Goal: Information Seeking & Learning: Learn about a topic

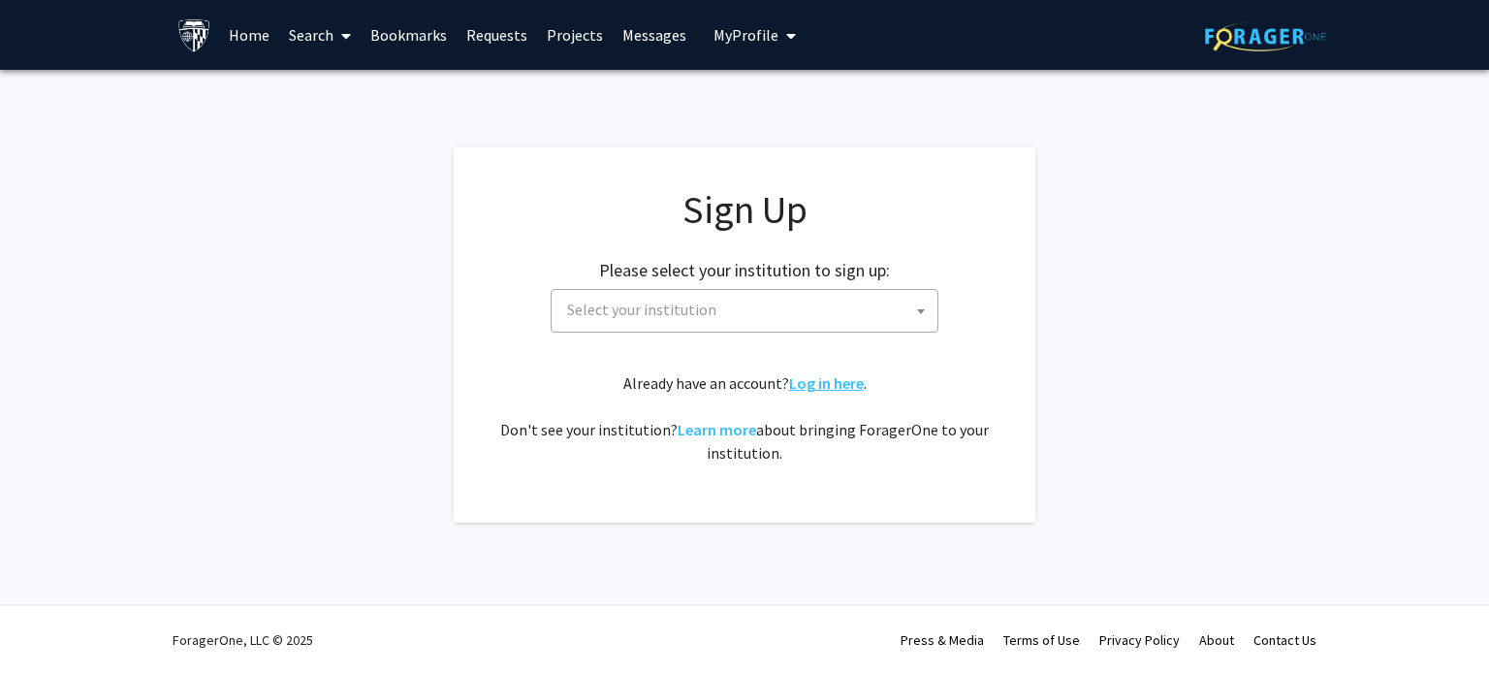
click at [814, 379] on link "Log in here" at bounding box center [826, 382] width 75 height 19
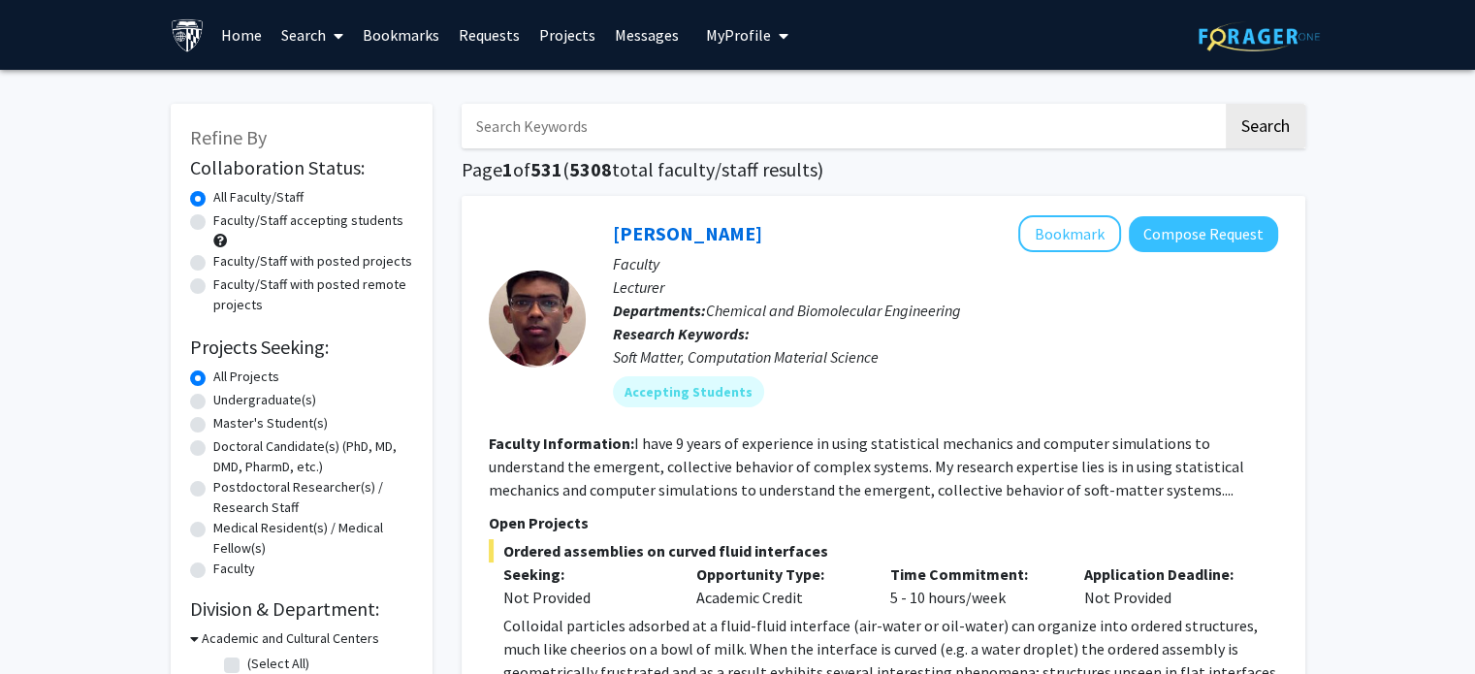
click at [737, 139] on input "Search Keywords" at bounding box center [841, 126] width 761 height 45
type input "s"
type input "[PERSON_NAME]"
click at [1225, 104] on button "Search" at bounding box center [1264, 126] width 79 height 45
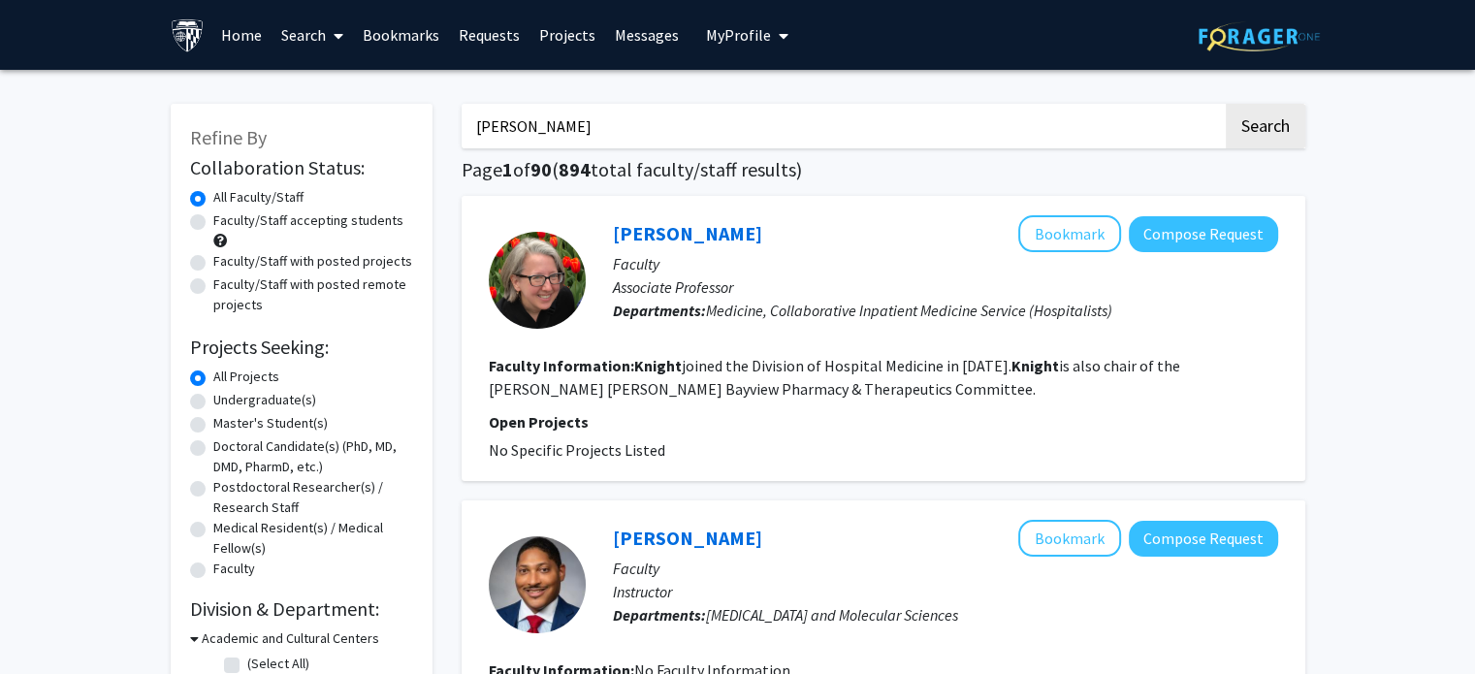
click at [570, 40] on link "Projects" at bounding box center [567, 35] width 76 height 68
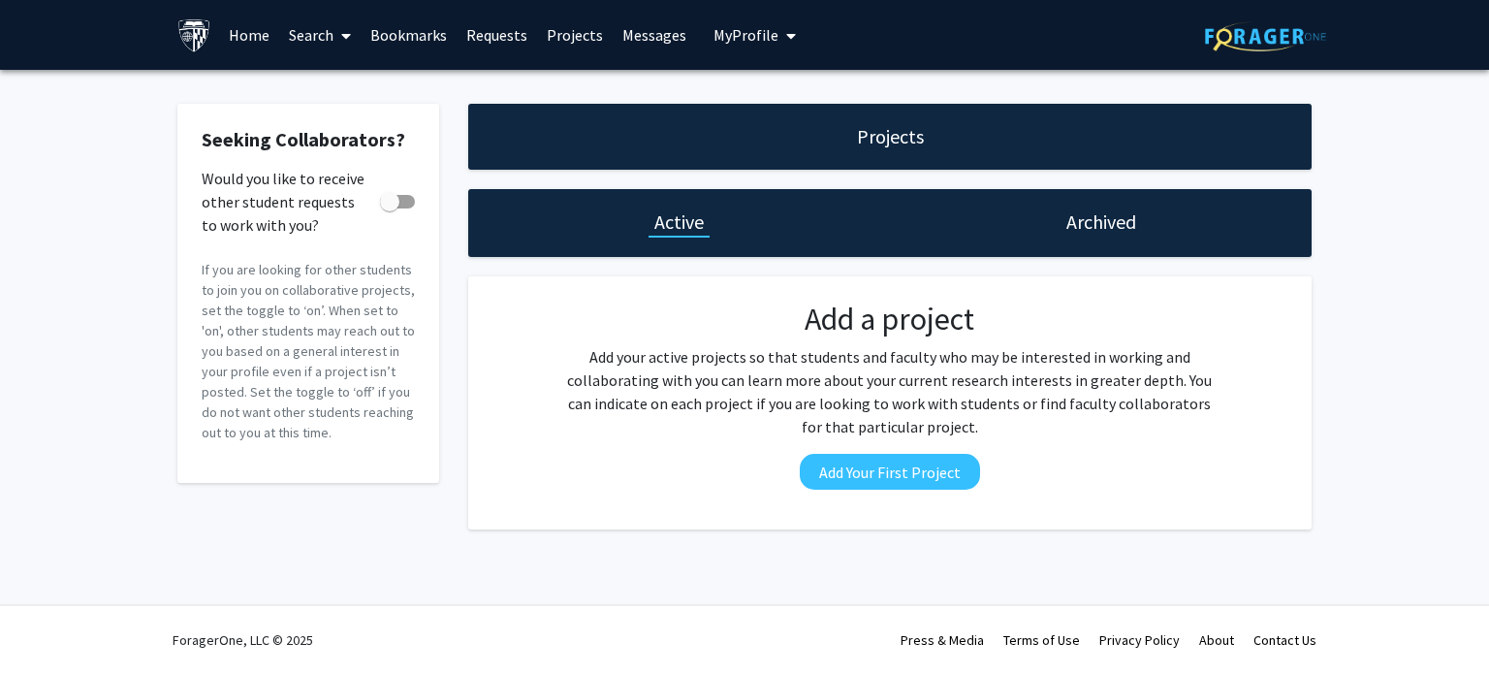
click at [253, 32] on link "Home" at bounding box center [249, 35] width 60 height 68
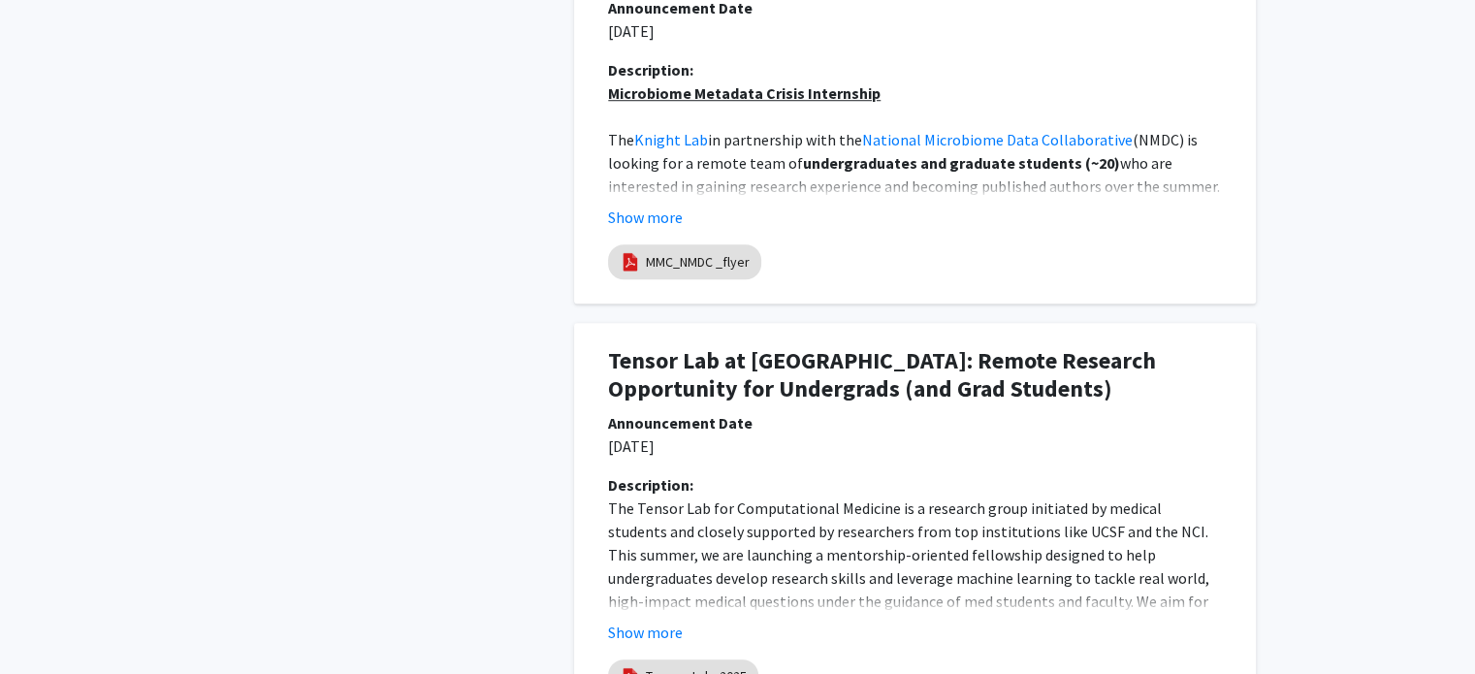
scroll to position [1573, 0]
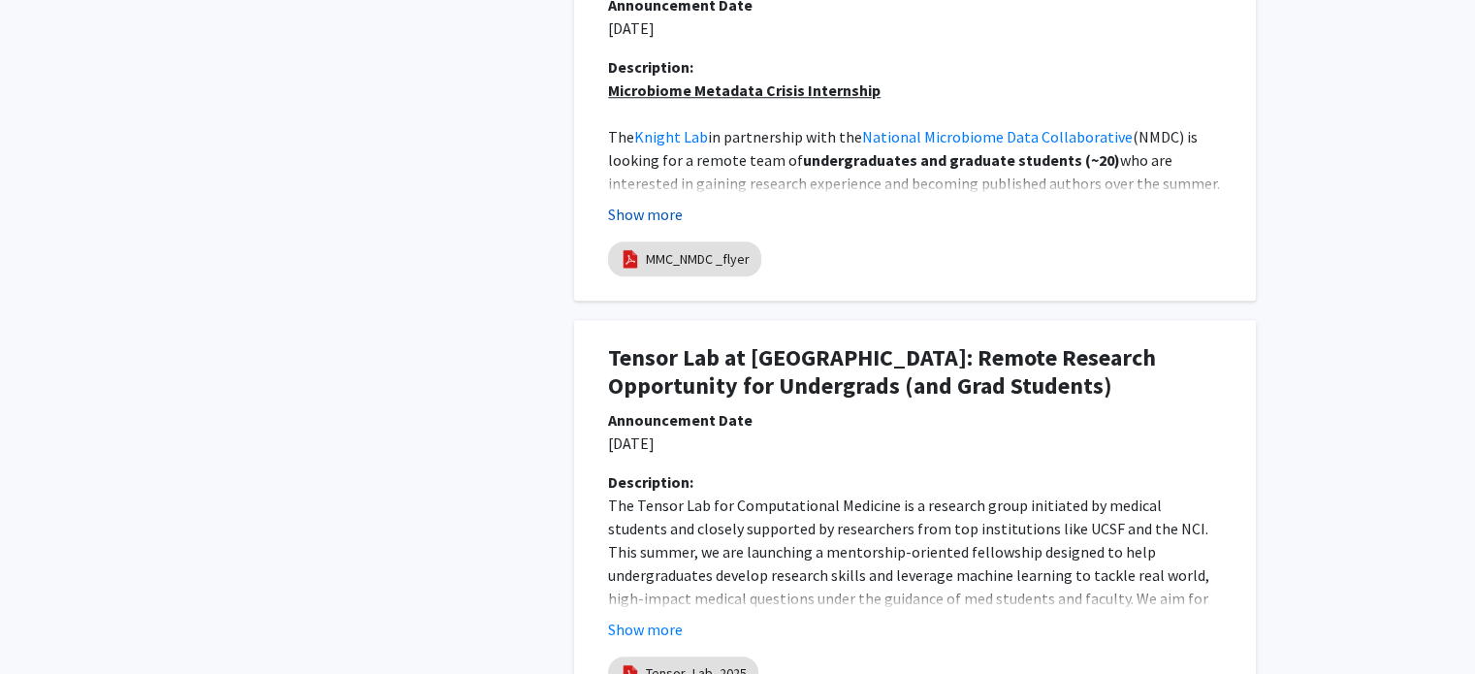
click at [670, 222] on button "Show more" at bounding box center [645, 214] width 75 height 23
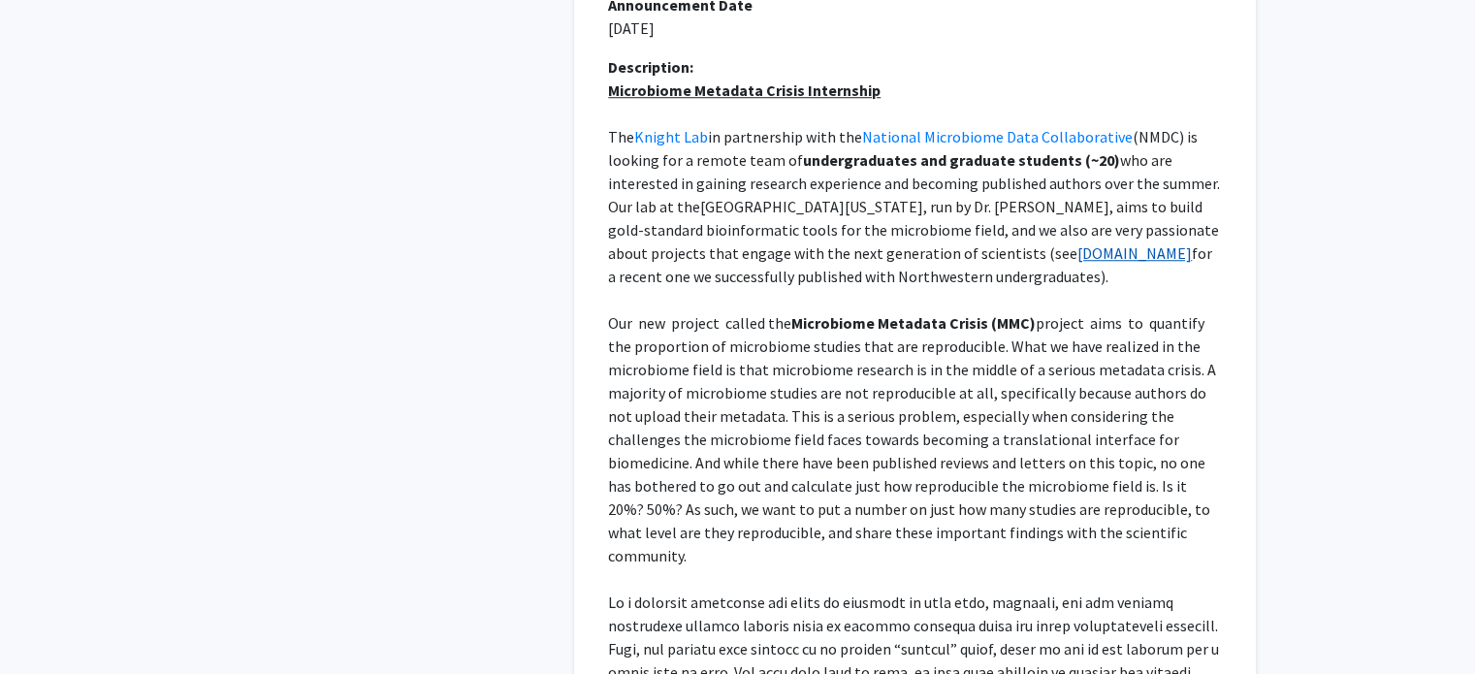
click at [1077, 254] on link "[DOMAIN_NAME]" at bounding box center [1134, 252] width 114 height 19
